Goal: Task Accomplishment & Management: Manage account settings

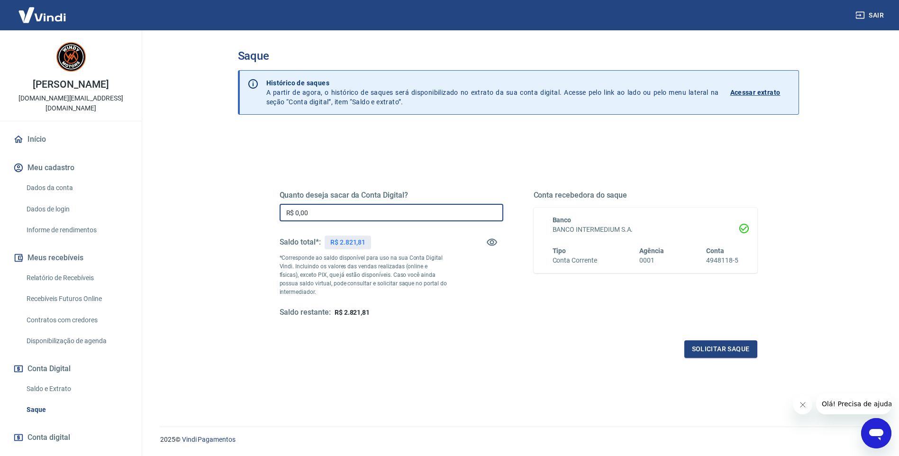
click at [316, 216] on input "R$ 0,00" at bounding box center [392, 213] width 224 height 18
drag, startPoint x: 321, startPoint y: 214, endPoint x: 273, endPoint y: 213, distance: 47.9
click at [273, 213] on div "Quanto deseja sacar da Conta Digital? R$ 0,00 ​ Saldo total*: R$ 2.821,81 *Corr…" at bounding box center [518, 259] width 501 height 220
type input "R$ 2.321,81"
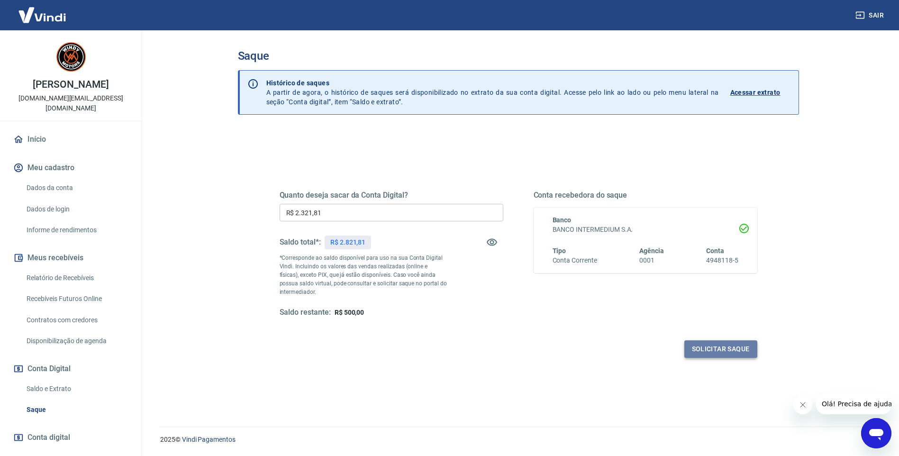
click at [715, 346] on button "Solicitar saque" at bounding box center [721, 349] width 73 height 18
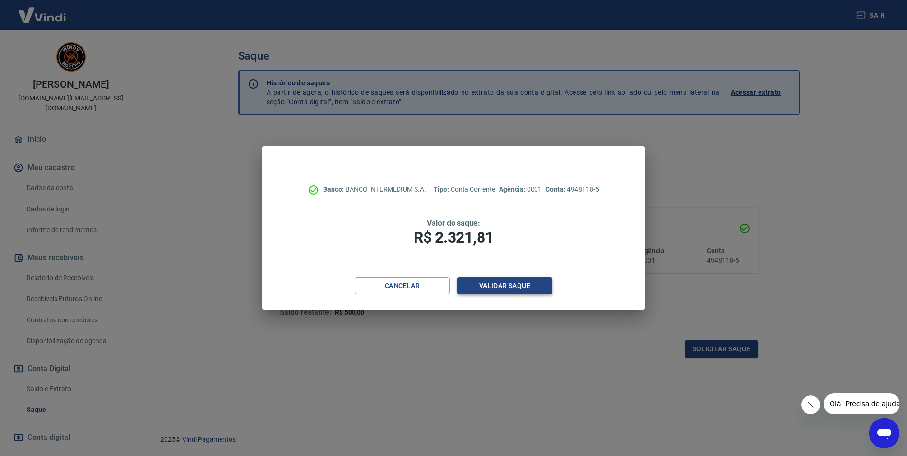
click at [527, 280] on button "Validar saque" at bounding box center [504, 286] width 95 height 18
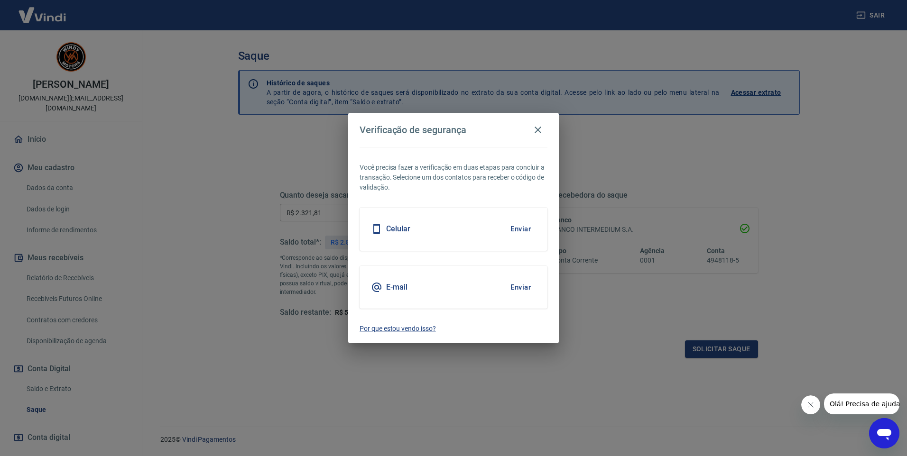
click at [491, 268] on div "E-mail Enviar" at bounding box center [453, 287] width 188 height 43
click at [521, 292] on button "Enviar" at bounding box center [520, 287] width 31 height 20
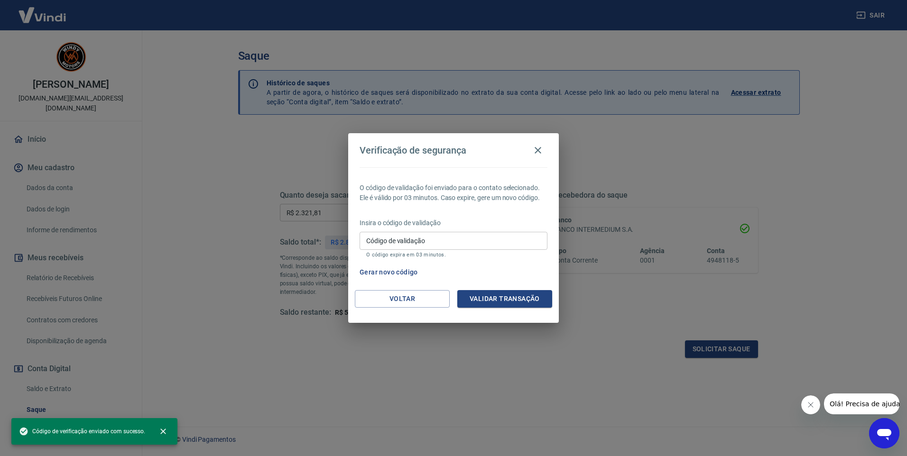
click at [408, 236] on div "Código de validação Código de validação O código expira em 03 minutos." at bounding box center [453, 245] width 188 height 26
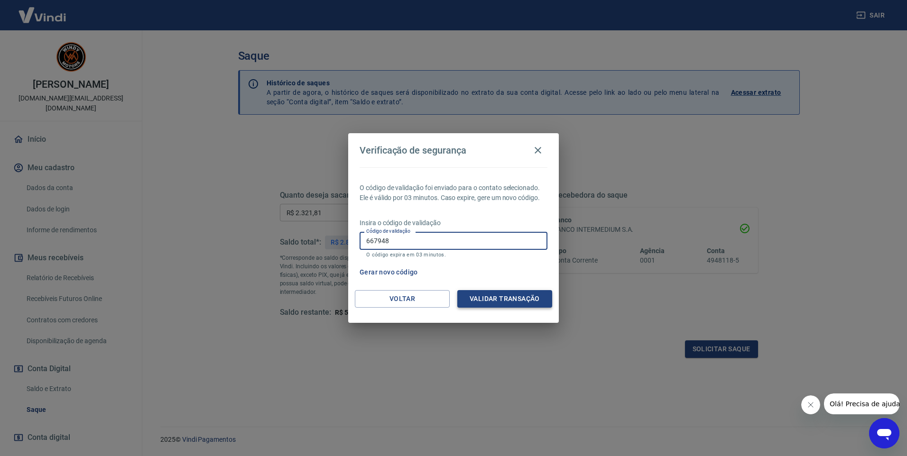
type input "667948"
click at [512, 292] on button "Validar transação" at bounding box center [504, 299] width 95 height 18
